Goal: Information Seeking & Learning: Learn about a topic

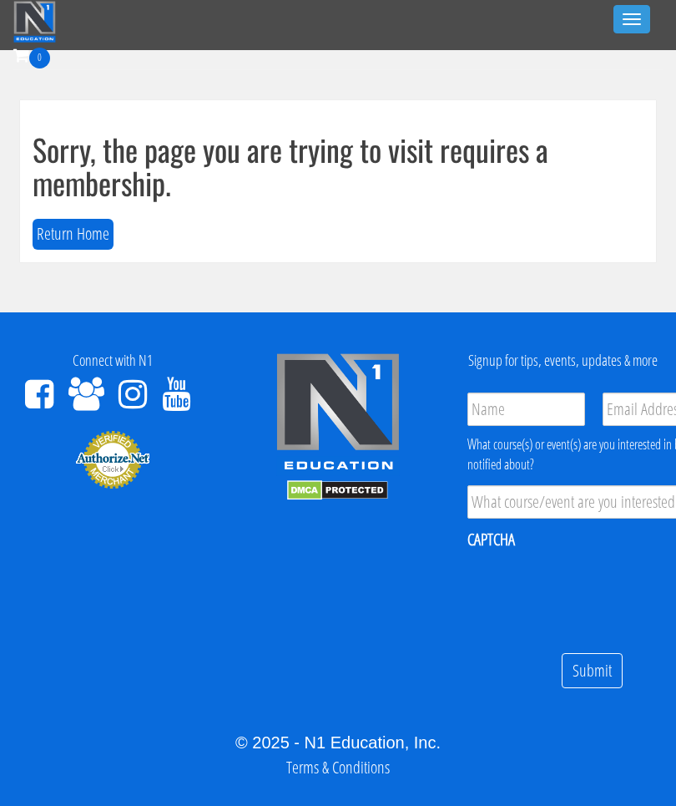
click at [636, 28] on button "Toggle navigation" at bounding box center [632, 19] width 37 height 28
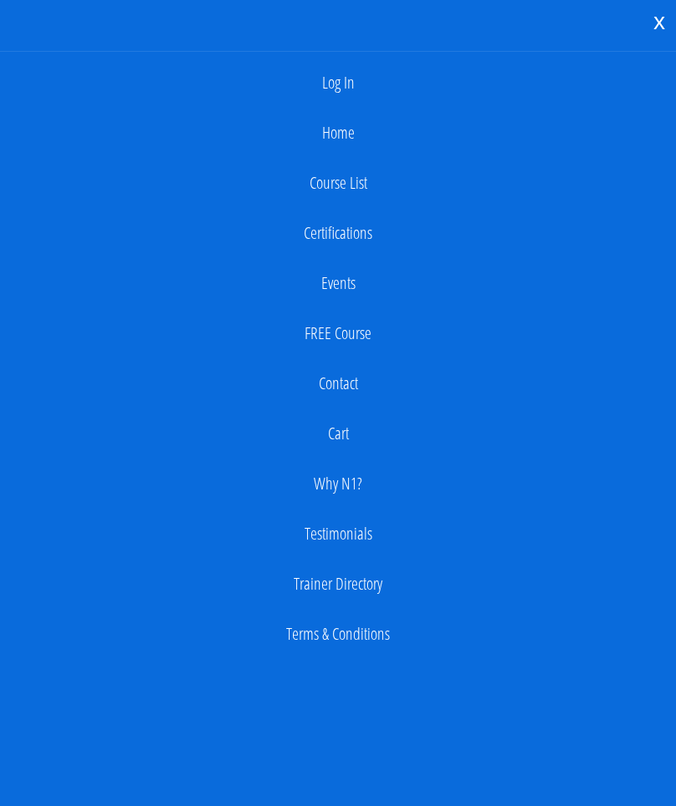
click at [355, 85] on link "Log In" at bounding box center [338, 82] width 660 height 33
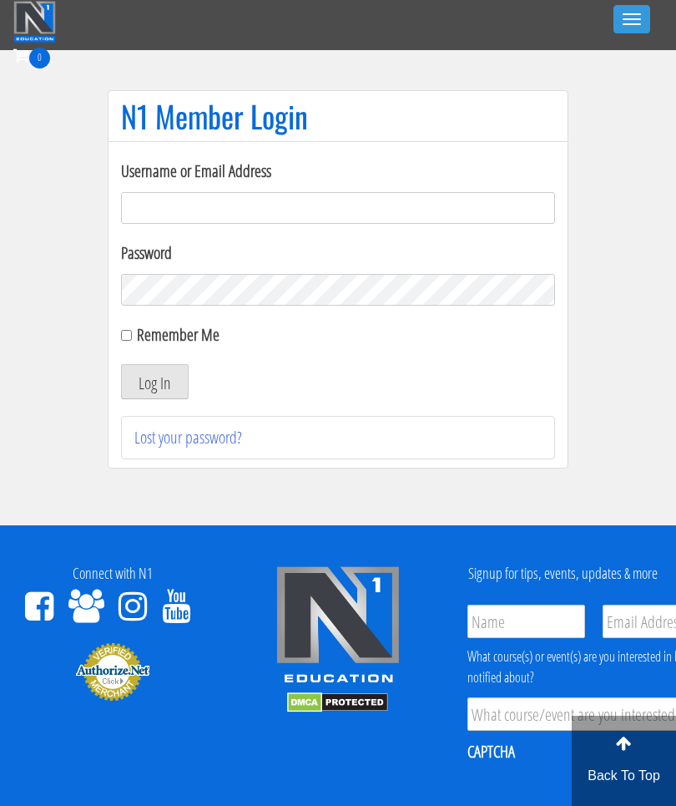
click at [415, 212] on input "Username or Email Address" at bounding box center [338, 208] width 434 height 32
type input "[PERSON_NAME][EMAIL_ADDRESS][DOMAIN_NAME]"
click at [160, 388] on button "Log In" at bounding box center [155, 381] width 68 height 35
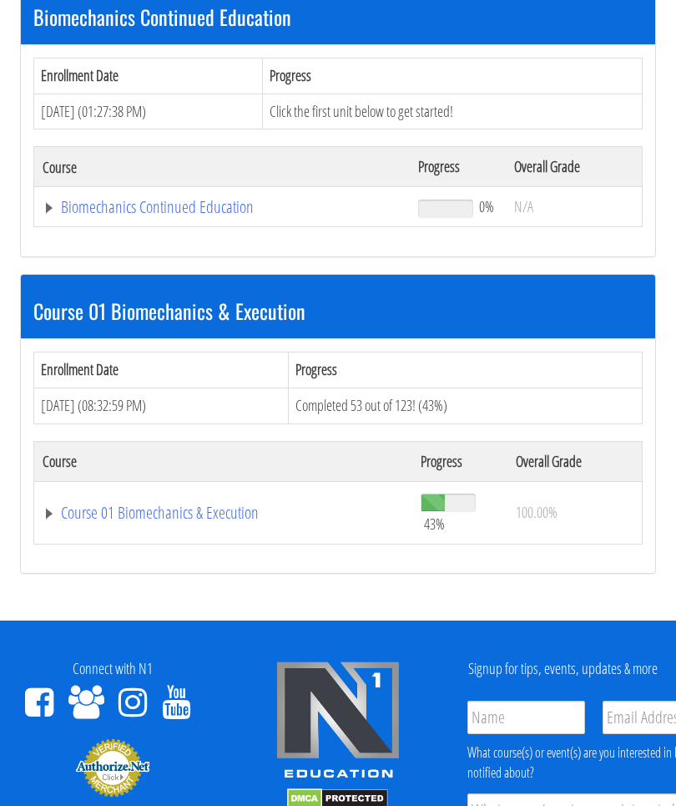
scroll to position [284, 0]
click at [217, 519] on link "Course 01 Biomechanics & Execution" at bounding box center [224, 512] width 362 height 17
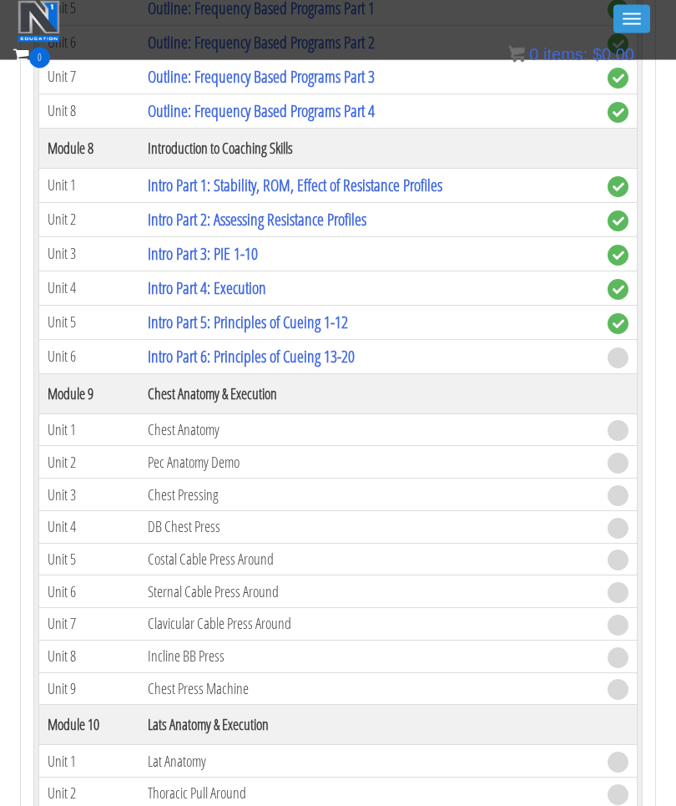
scroll to position [2579, 0]
click at [341, 354] on link "Intro Part 6: Principles of Cueing 13-20" at bounding box center [251, 356] width 207 height 23
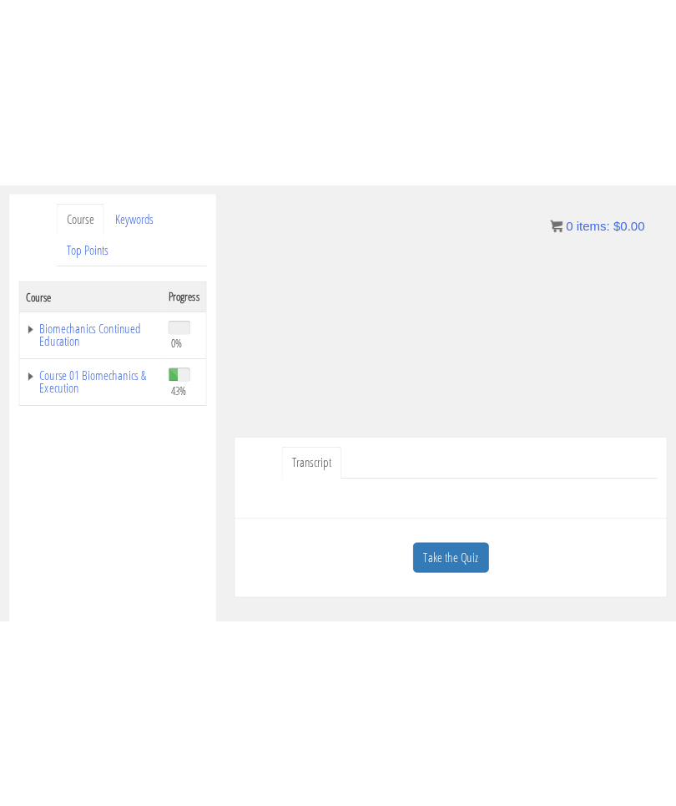
scroll to position [197, 0]
